Goal: Task Accomplishment & Management: Use online tool/utility

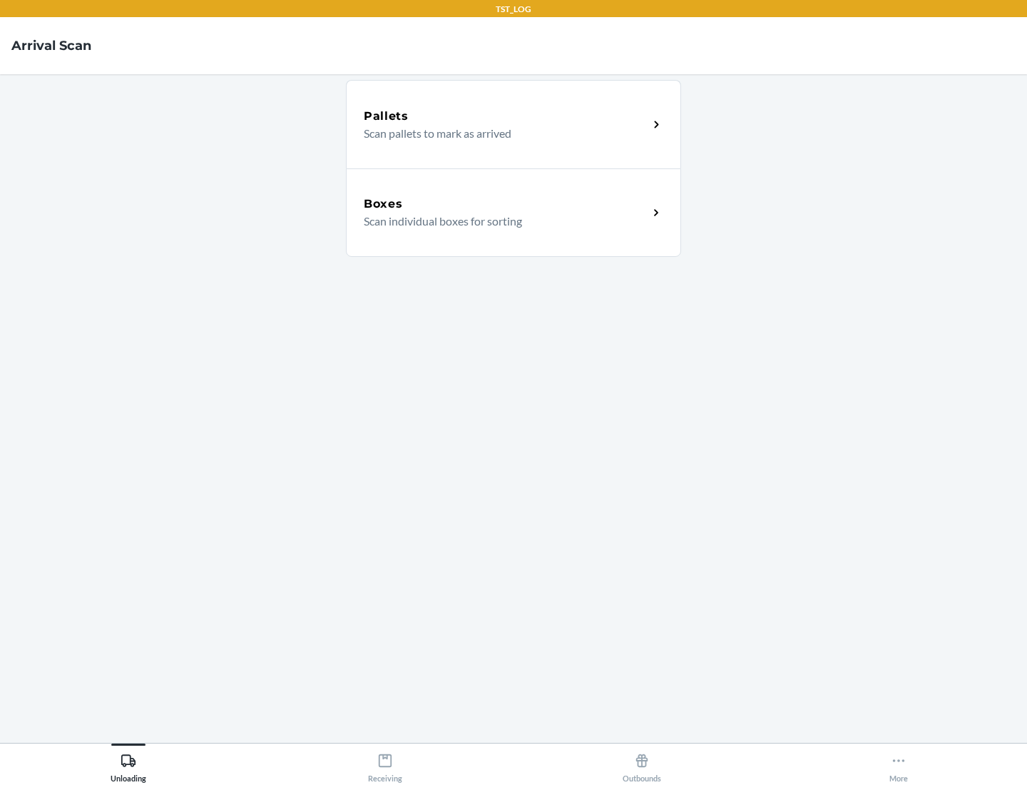
click at [506, 204] on div "Boxes" at bounding box center [506, 203] width 285 height 17
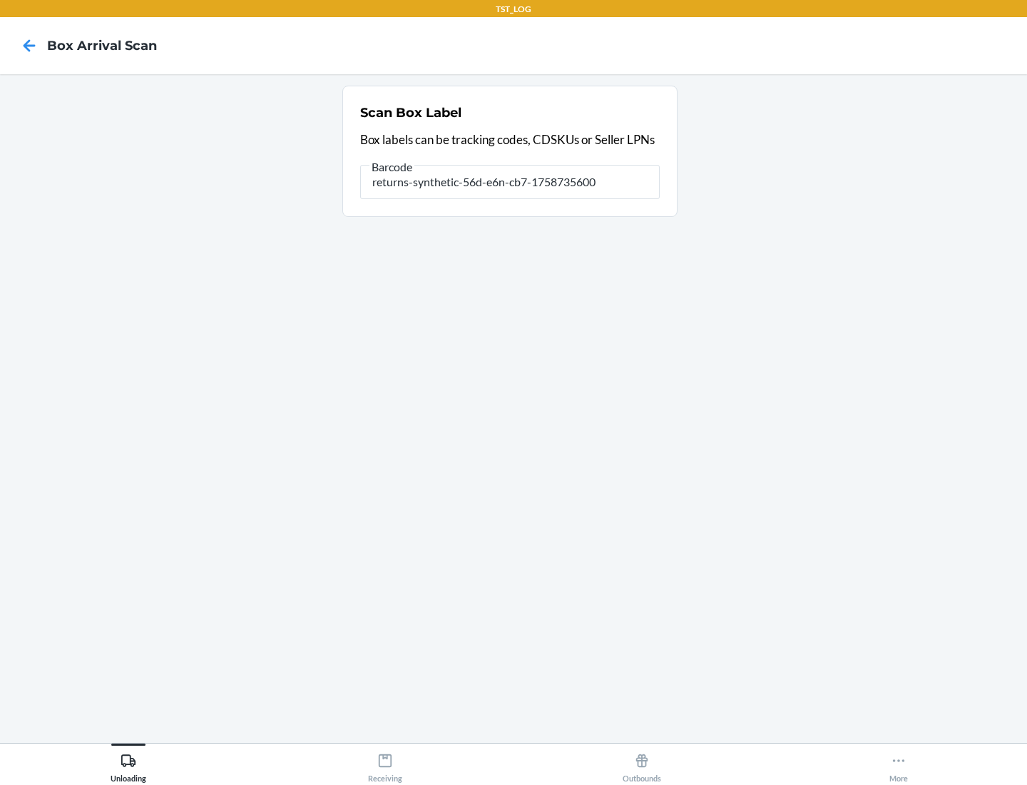
type input "returns-synthetic-56d-e6n-cb7-1758735600"
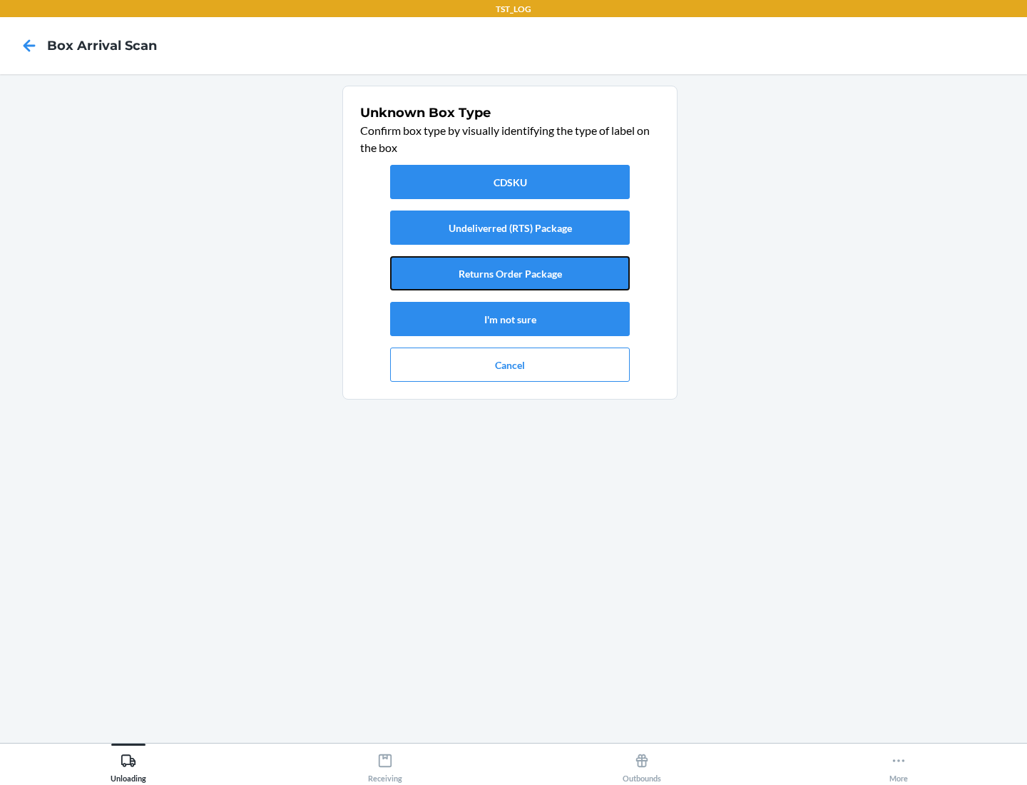
click at [510, 273] on button "Returns Order Package" at bounding box center [510, 273] width 240 height 34
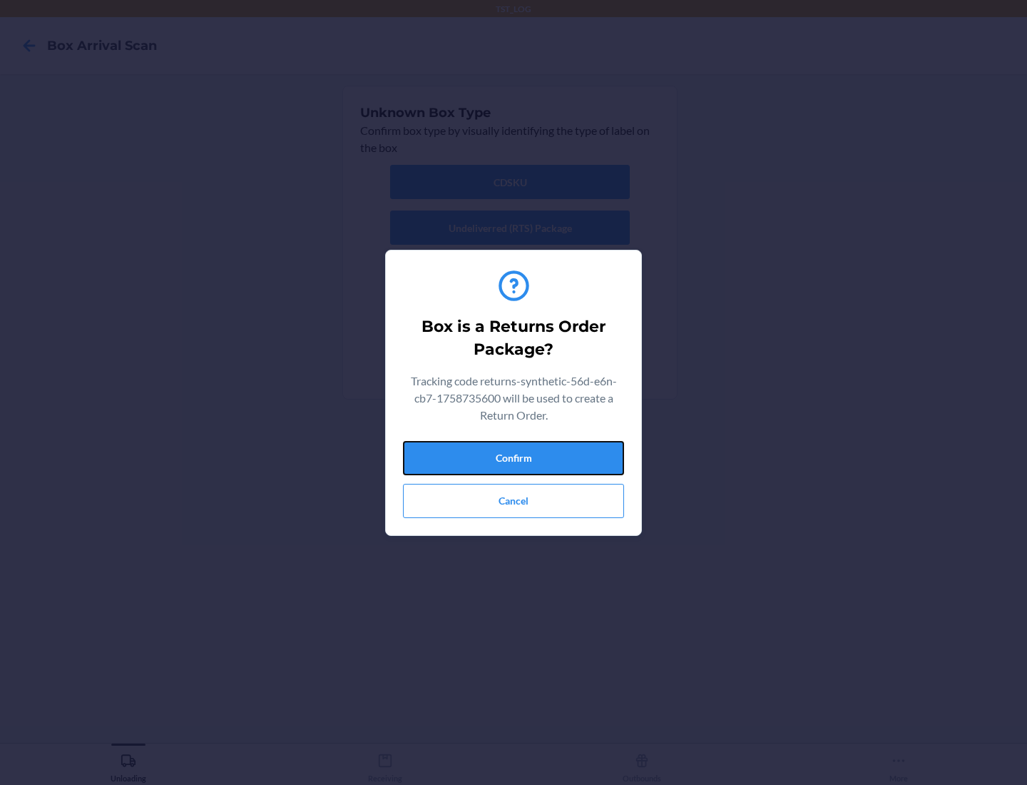
click at [514, 457] on button "Confirm" at bounding box center [513, 458] width 221 height 34
